Goal: Register for event/course

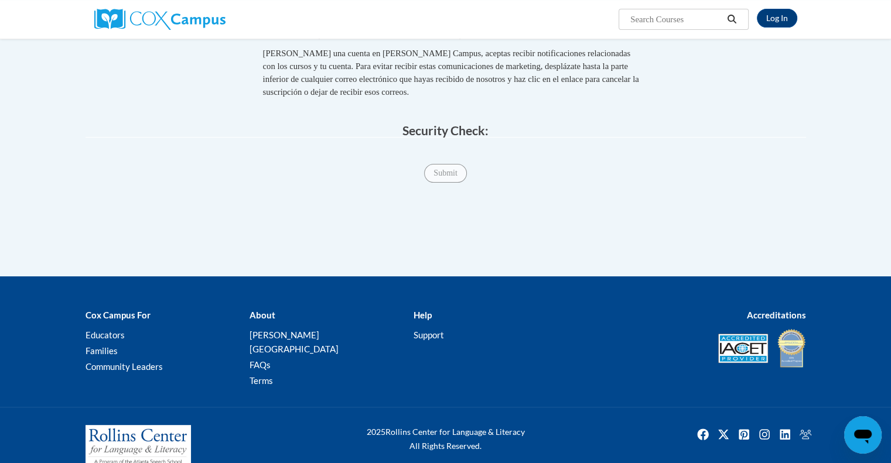
click at [440, 175] on span "Submit" at bounding box center [445, 171] width 42 height 9
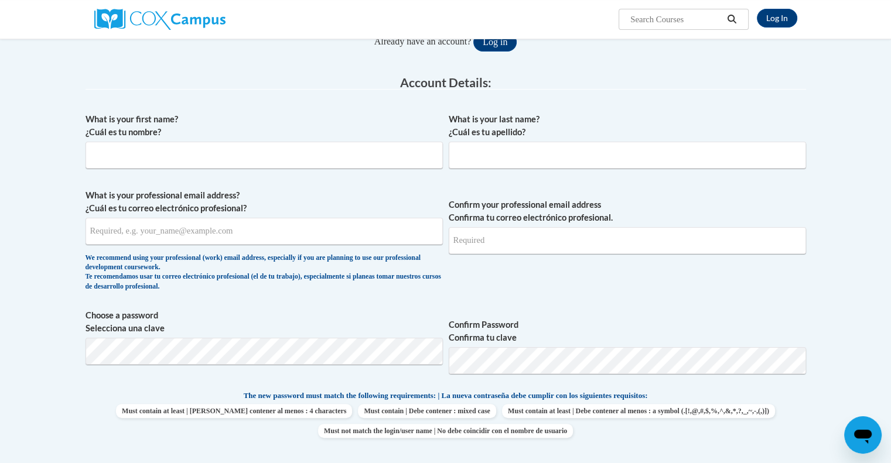
scroll to position [54, 0]
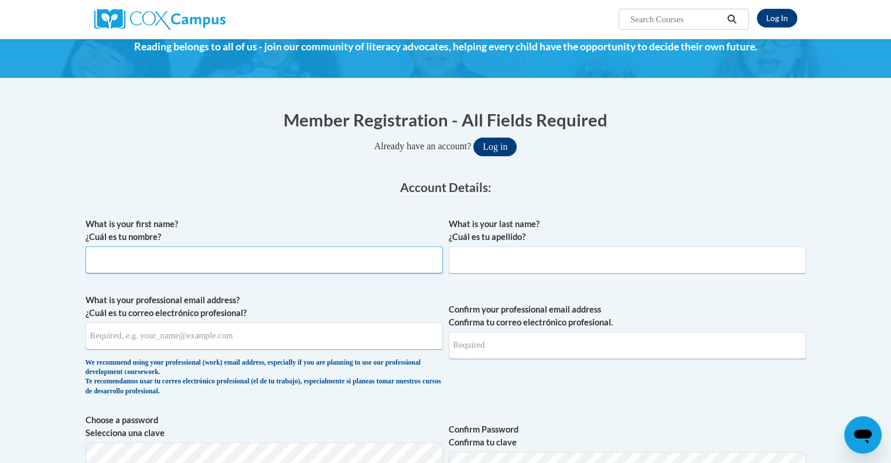
click at [110, 253] on input "What is your first name? ¿Cuál es tu nombre?" at bounding box center [264, 260] width 357 height 27
type input "Chris"
type input "Taylor"
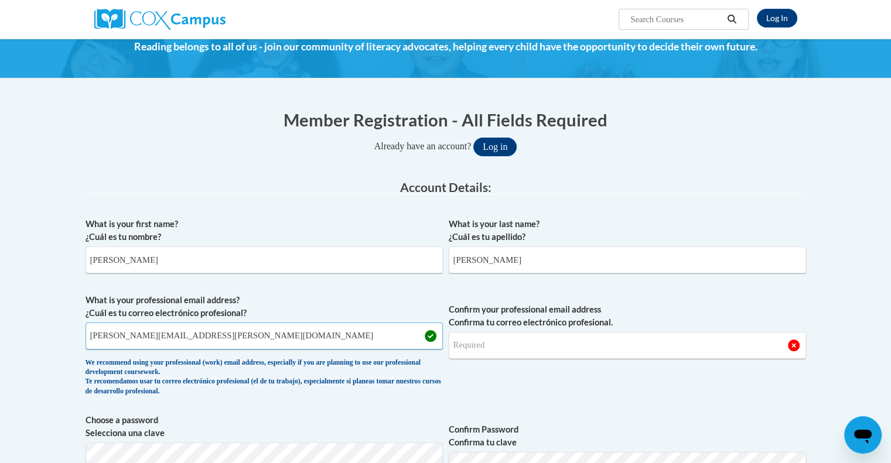
type input "chris.taylor@elachee.org"
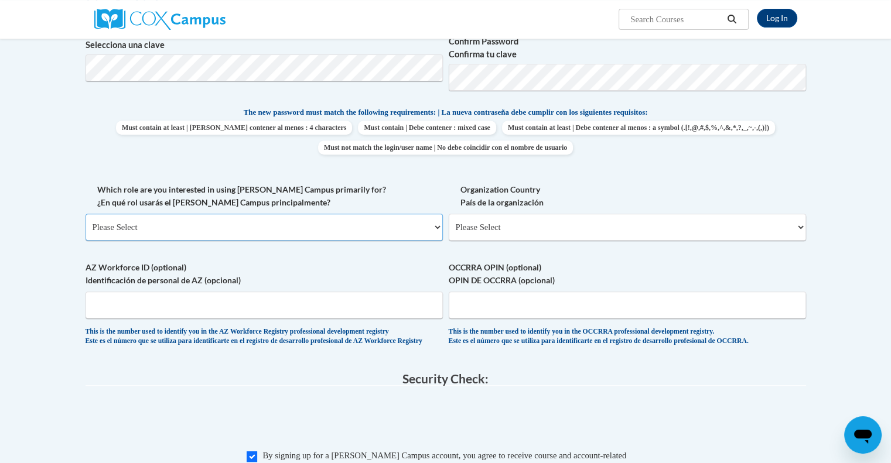
scroll to position [497, 0]
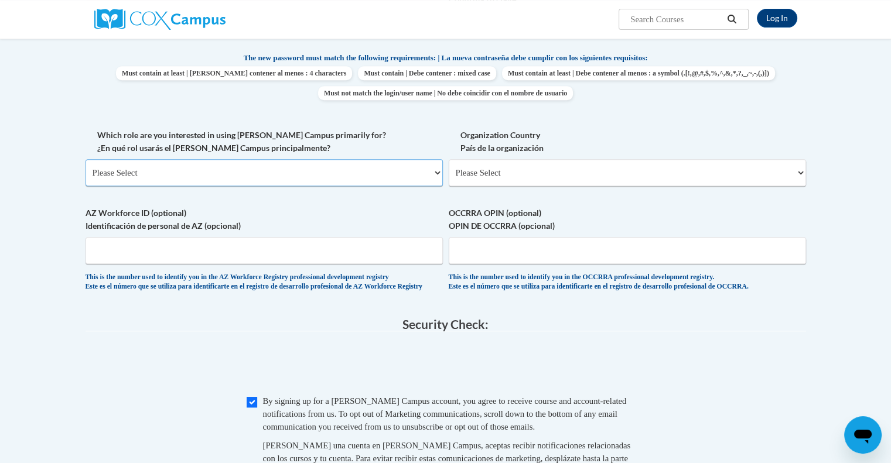
click at [234, 169] on select "Please Select College/University | Colegio/Universidad Community/Nonprofit Part…" at bounding box center [264, 172] width 357 height 27
select select "fbf2d438-af2f-41f8-98f1-81c410e29de3"
click at [86, 159] on select "Please Select College/University | Colegio/Universidad Community/Nonprofit Part…" at bounding box center [264, 172] width 357 height 27
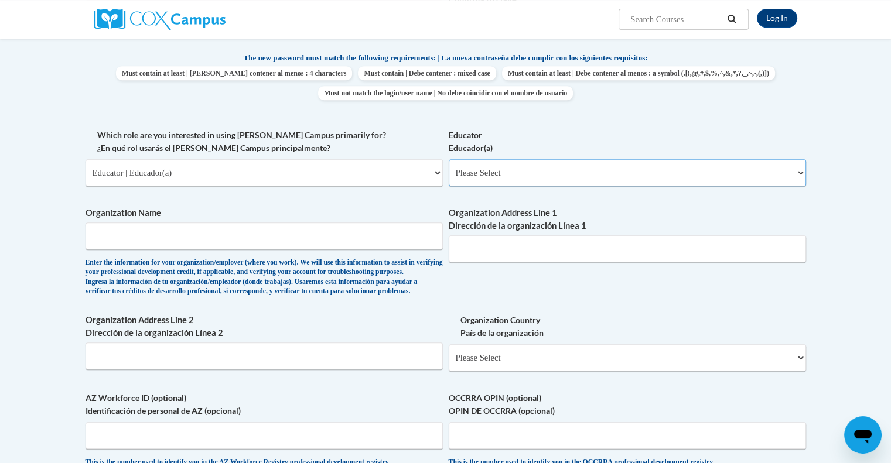
click at [589, 180] on select "Please Select Early Learning/Daycare Teacher/Family Home Care Provider | Maestr…" at bounding box center [627, 172] width 357 height 27
select select "5e2af403-4f2c-4e49-a02f-103e55d7b75b"
click at [449, 159] on select "Please Select Early Learning/Daycare Teacher/Family Home Care Provider | Maestr…" at bounding box center [627, 172] width 357 height 27
click at [273, 247] on input "Organization Name" at bounding box center [264, 236] width 357 height 27
type input "Elachee Nature Acdemy"
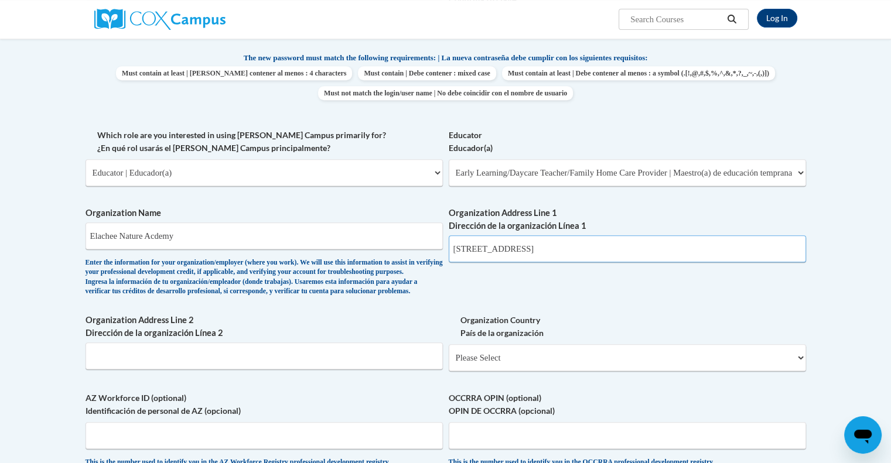
type input "2125 Elachee Drive"
drag, startPoint x: 171, startPoint y: 357, endPoint x: 176, endPoint y: 378, distance: 22.3
click at [176, 370] on span "Organization Address Line 2 Dirección de la organización Línea 2" at bounding box center [264, 342] width 357 height 56
click at [176, 370] on input "Organization Address Line 2 Dirección de la organización Línea 2" at bounding box center [264, 356] width 357 height 27
type input "Gainesville, GA"
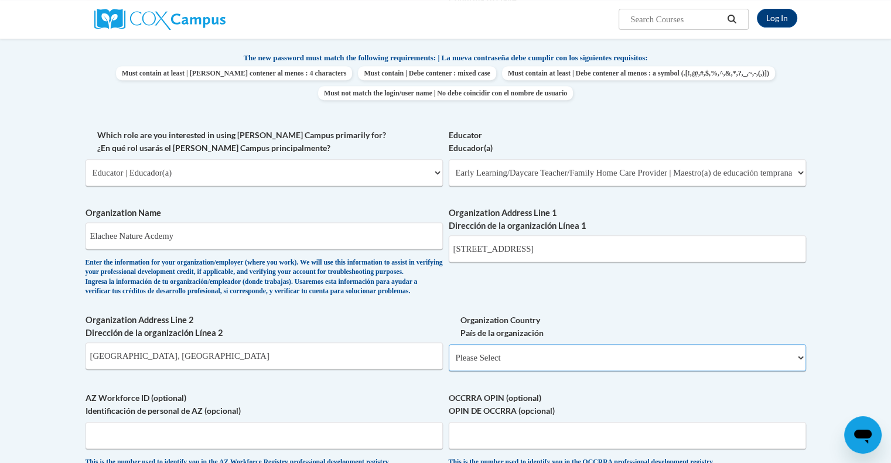
click at [539, 371] on select "Please Select United States | Estados Unidos Outside of the United States | Fue…" at bounding box center [627, 357] width 357 height 27
select select "ad49bcad-a171-4b2e-b99c-48b446064914"
click at [449, 364] on select "Please Select United States | Estados Unidos Outside of the United States | Fue…" at bounding box center [627, 357] width 357 height 27
select select
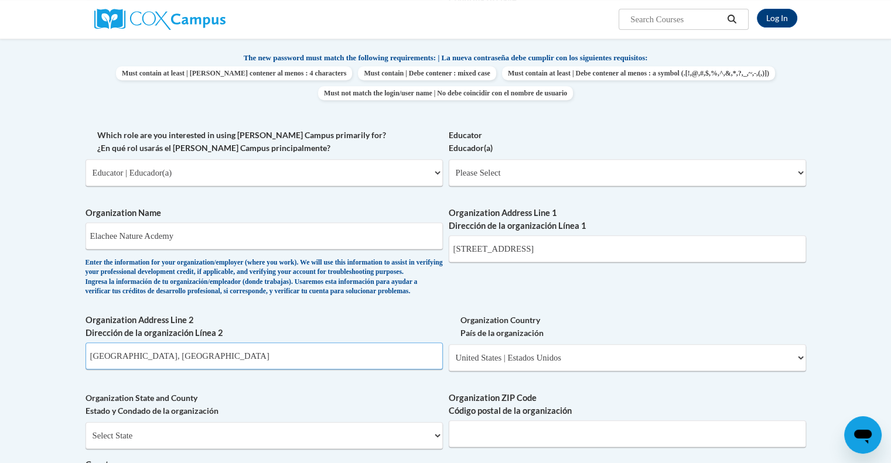
click at [176, 370] on input "Gainesville, GA" at bounding box center [264, 356] width 357 height 27
type input "G"
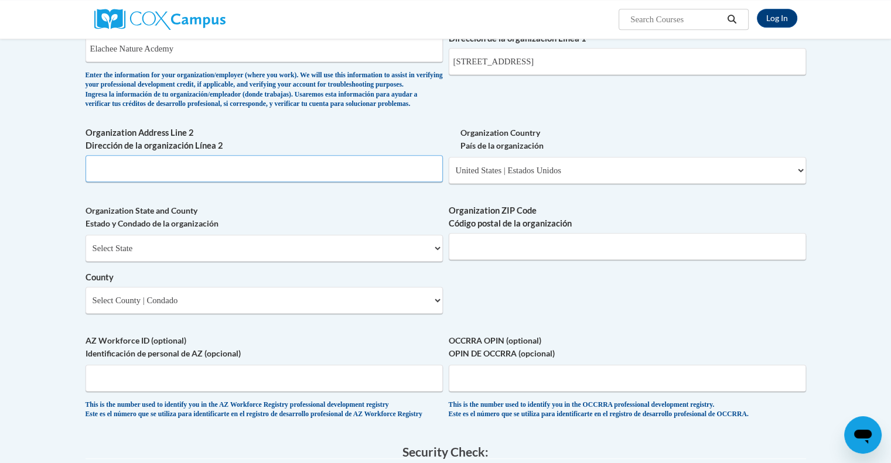
scroll to position [738, 0]
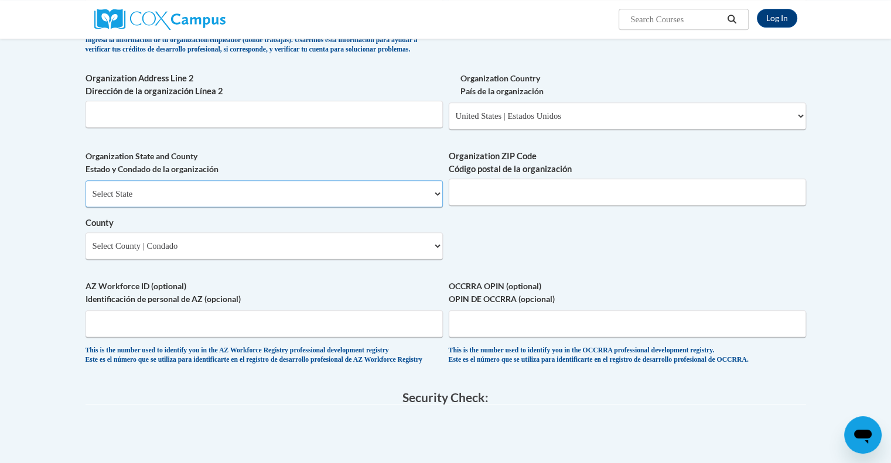
click at [137, 207] on select "Select State Alabama Alaska Arizona Arkansas California Colorado Connecticut De…" at bounding box center [264, 193] width 357 height 27
click at [139, 207] on select "Select State Alabama Alaska Arizona Arkansas California Colorado Connecticut De…" at bounding box center [264, 193] width 357 height 27
drag, startPoint x: 139, startPoint y: 213, endPoint x: 108, endPoint y: 218, distance: 31.6
click at [108, 207] on select "Select State Alabama Alaska Arizona Arkansas California Colorado Connecticut De…" at bounding box center [264, 193] width 357 height 27
select select "Georgia"
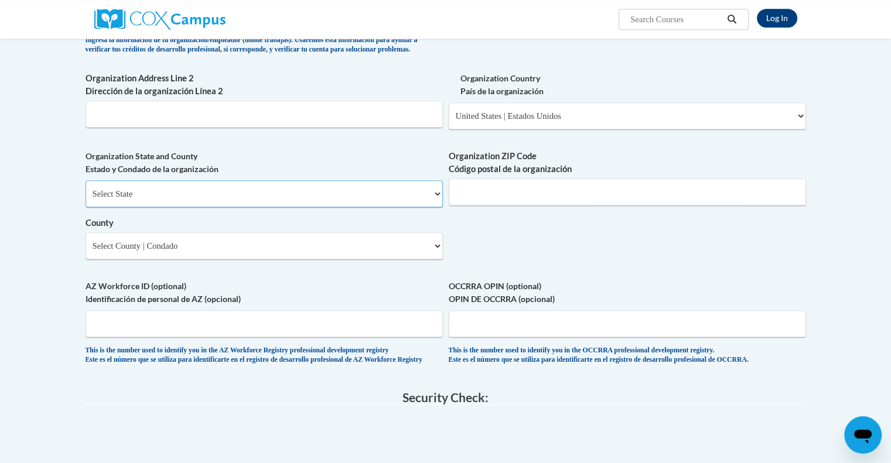
click at [86, 199] on select "Select State Alabama Alaska Arizona Arkansas California Colorado Connecticut De…" at bounding box center [264, 193] width 357 height 27
click at [119, 259] on select "County" at bounding box center [264, 245] width 357 height 27
select select "Hall"
click at [86, 251] on select "Select County Appling Atkinson Bacon Baker Baldwin Banks Barrow Bartow Ben Hill…" at bounding box center [264, 245] width 357 height 27
drag, startPoint x: 523, startPoint y: 213, endPoint x: 696, endPoint y: 235, distance: 174.3
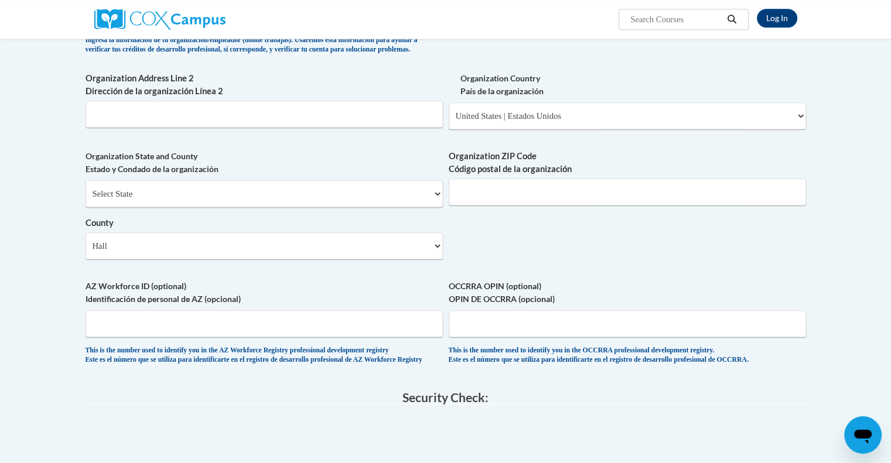
click at [524, 206] on input "Organization ZIP Code Código postal de la organización" at bounding box center [627, 192] width 357 height 27
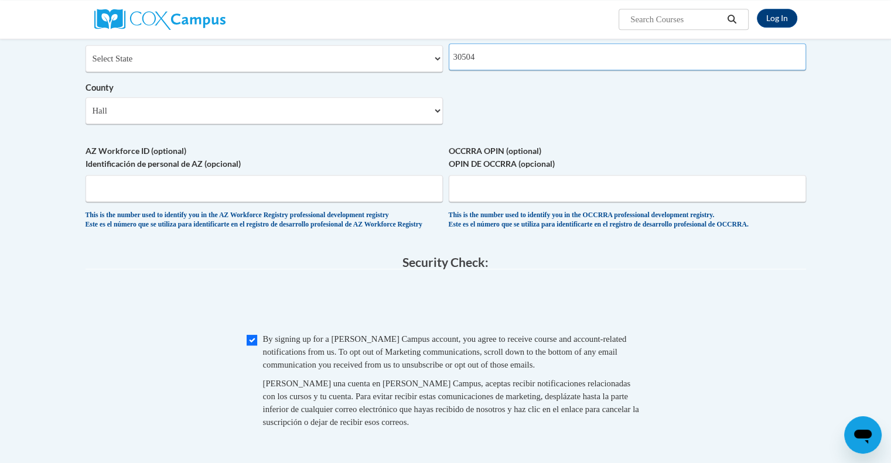
scroll to position [897, 0]
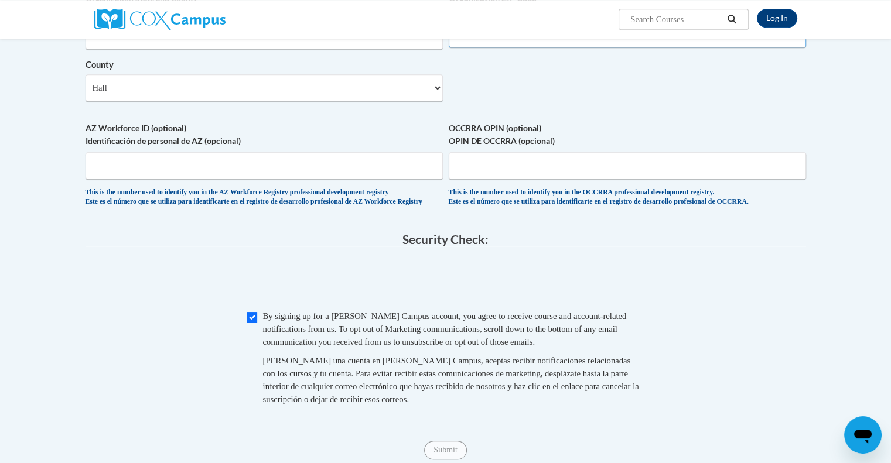
type input "30504"
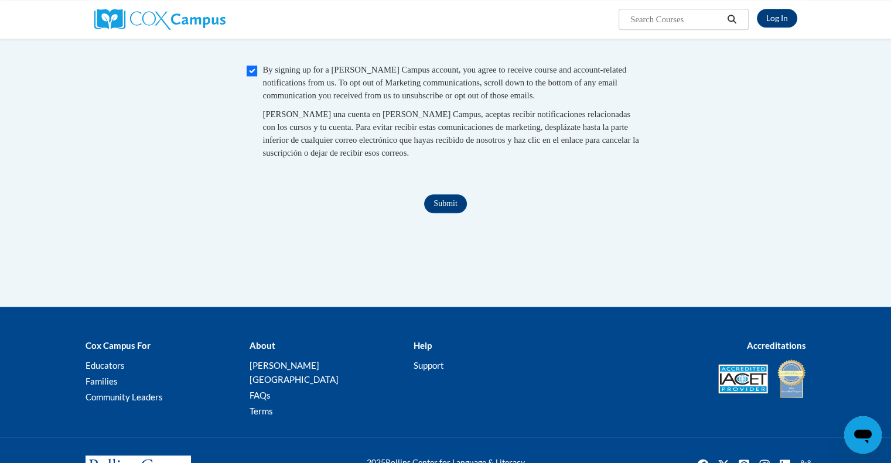
scroll to position [1138, 0]
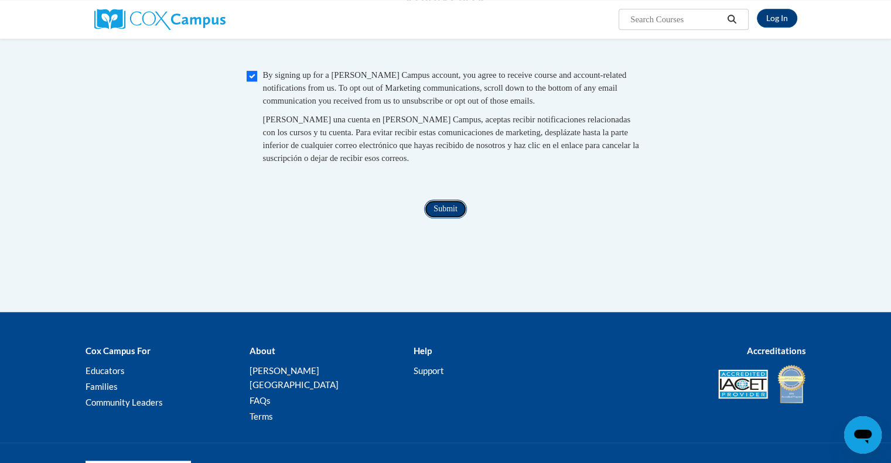
click at [442, 218] on input "Submit" at bounding box center [445, 209] width 42 height 19
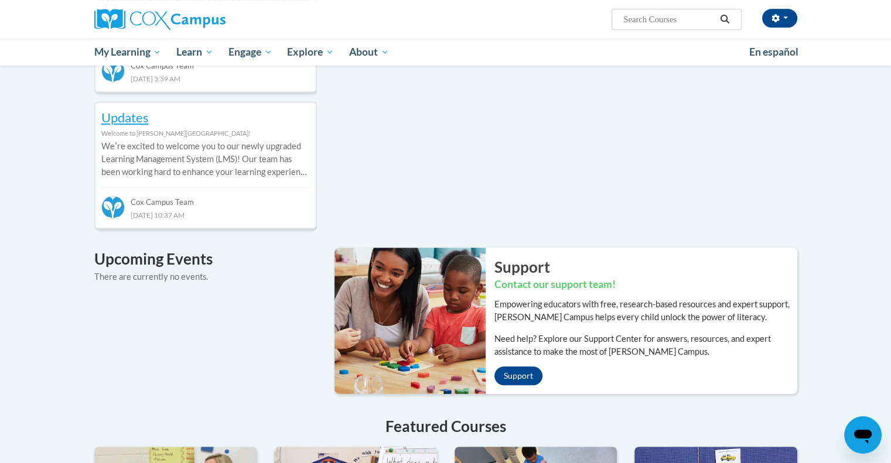
scroll to position [508, 0]
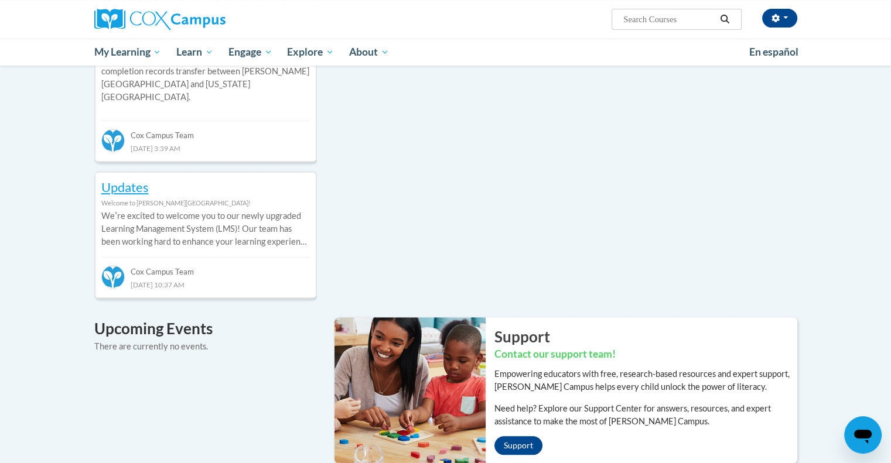
click at [861, 214] on div "Your profile Hi Chris Taylor! Take a minute to review your profile. Help improv…" at bounding box center [445, 202] width 891 height 1289
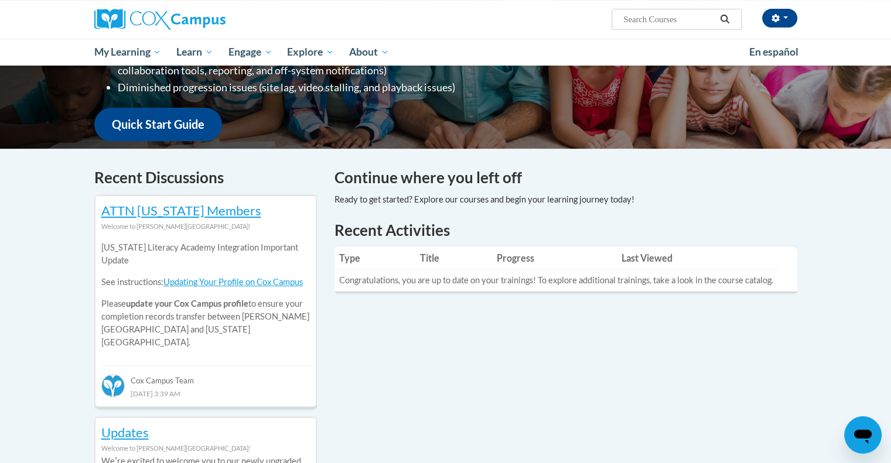
scroll to position [261, 0]
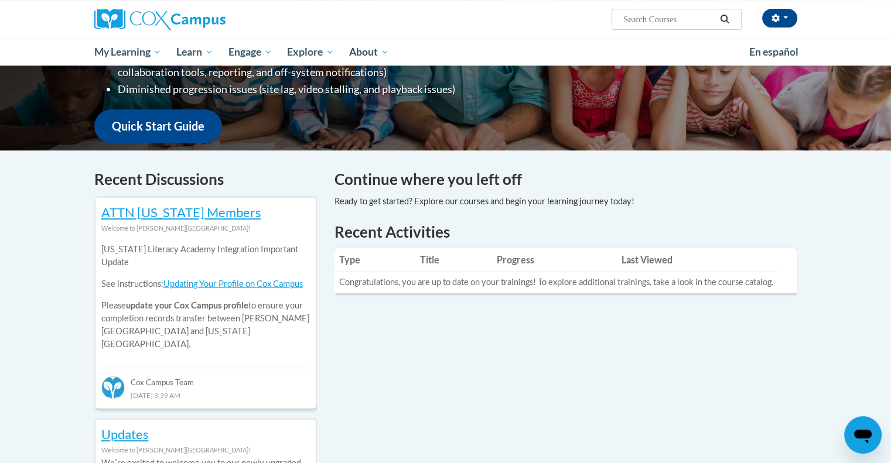
click at [627, 11] on span "Search Search..." at bounding box center [675, 19] width 129 height 21
click at [630, 16] on input "Search..." at bounding box center [669, 19] width 94 height 14
type input "sharing ideas"
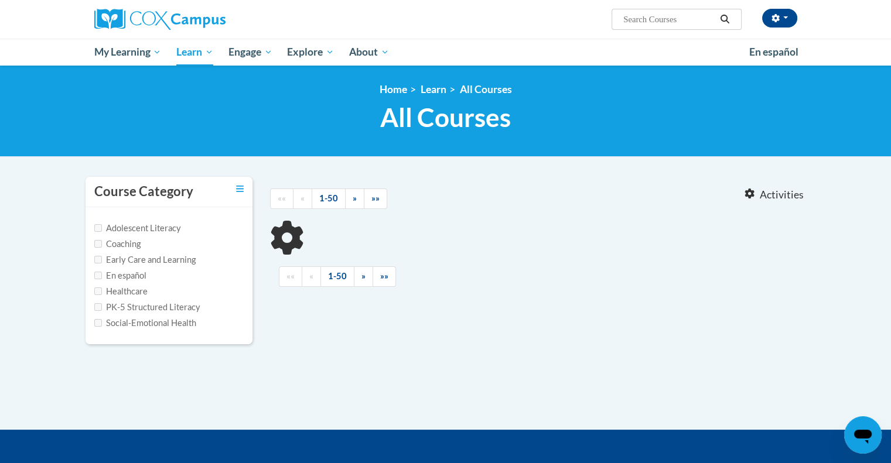
type input "sharing ideas"
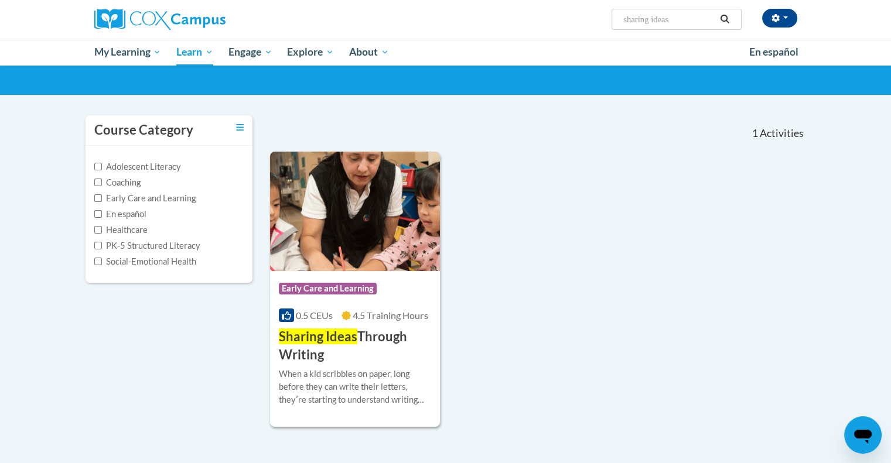
scroll to position [66, 0]
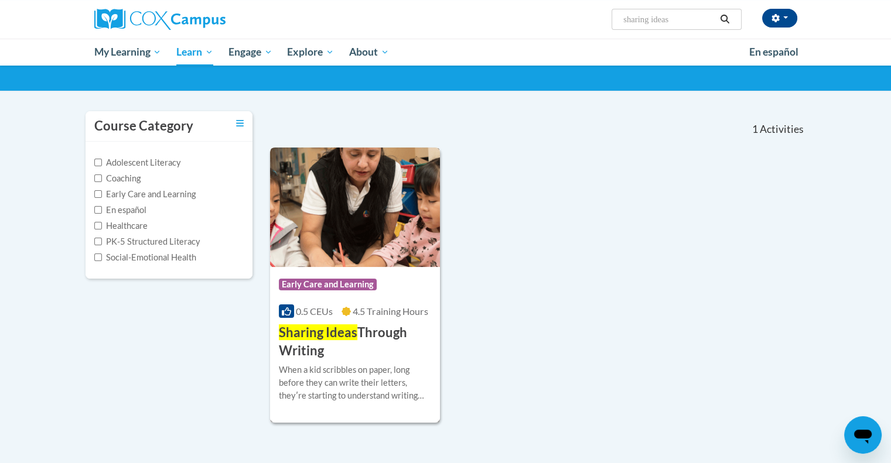
click at [320, 333] on span "Sharing Ideas" at bounding box center [318, 332] width 78 height 16
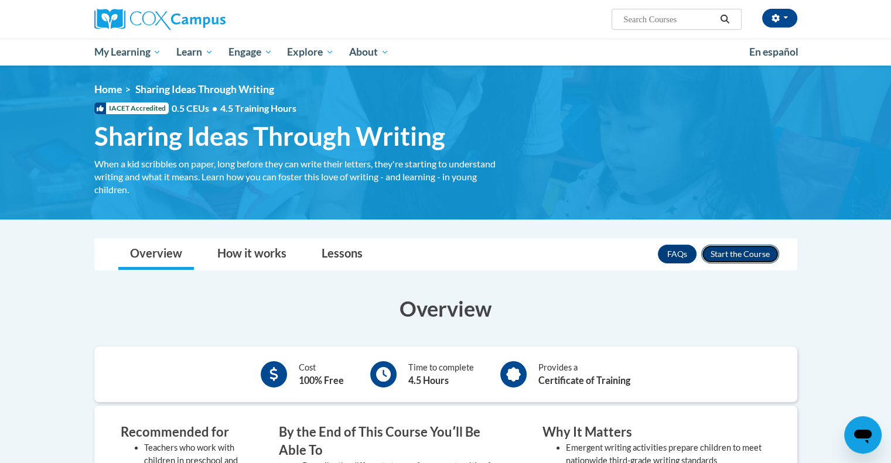
click at [737, 252] on button "Enroll" at bounding box center [740, 254] width 78 height 19
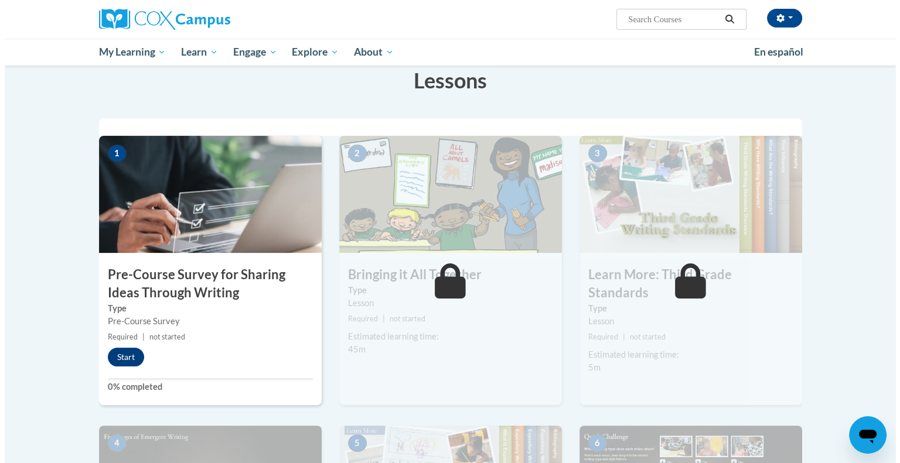
scroll to position [211, 0]
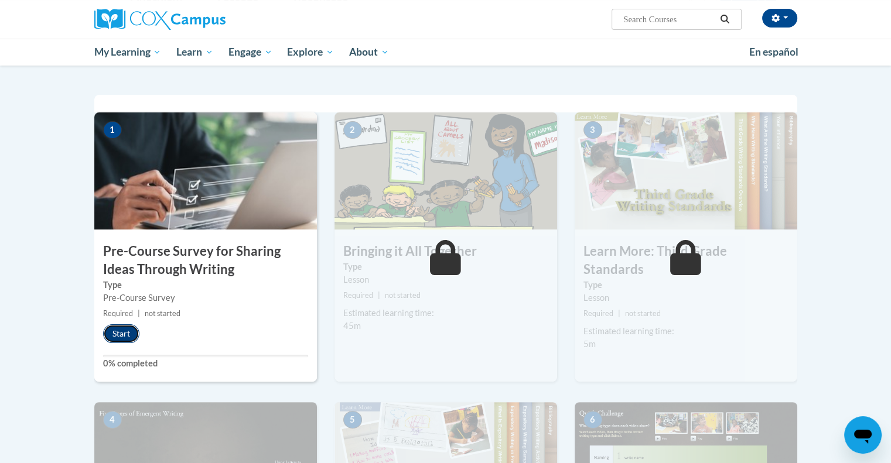
click at [129, 334] on button "Start" at bounding box center [121, 333] width 36 height 19
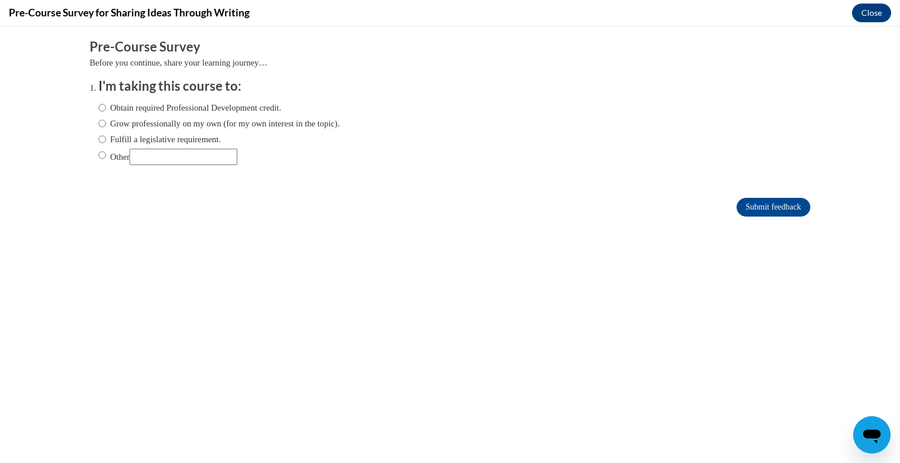
scroll to position [0, 0]
click at [98, 107] on input "Obtain required Professional Development credit." at bounding box center [102, 107] width 8 height 13
radio input "true"
click at [752, 200] on input "Submit feedback" at bounding box center [773, 207] width 74 height 19
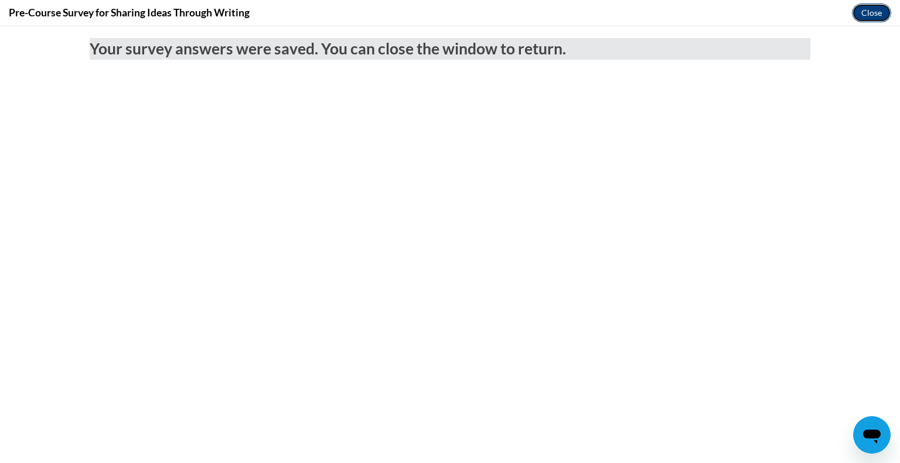
click at [865, 13] on button "Close" at bounding box center [871, 13] width 39 height 19
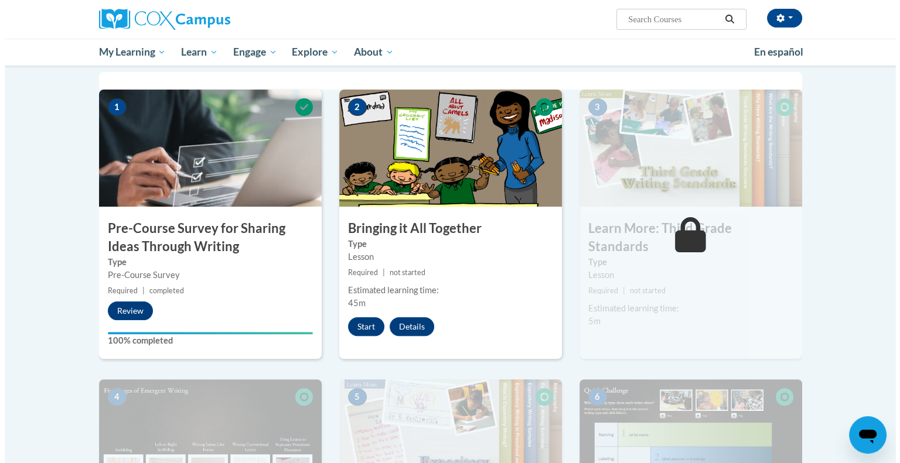
scroll to position [187, 0]
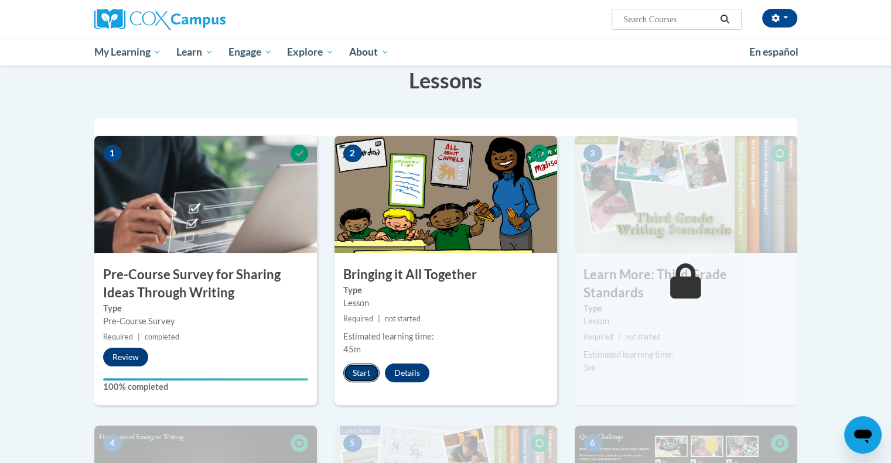
click at [358, 371] on button "Start" at bounding box center [361, 373] width 36 height 19
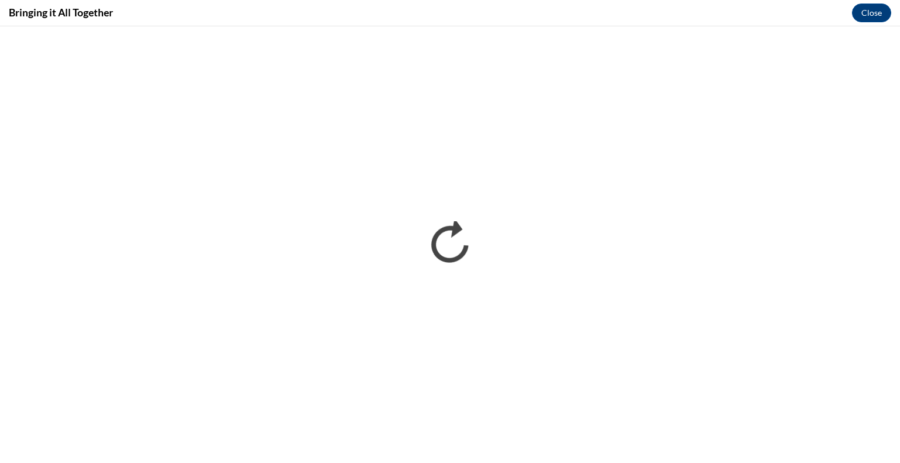
scroll to position [0, 0]
